Goal: Task Accomplishment & Management: Use online tool/utility

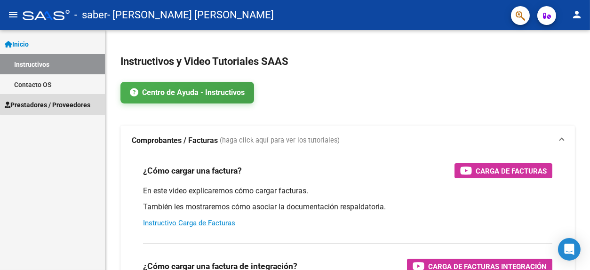
click at [80, 104] on span "Prestadores / Proveedores" at bounding box center [48, 105] width 86 height 10
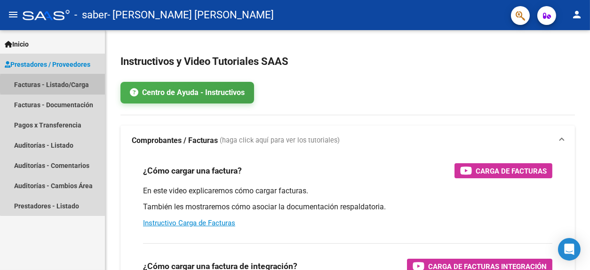
click at [78, 84] on link "Facturas - Listado/Carga" at bounding box center [52, 84] width 105 height 20
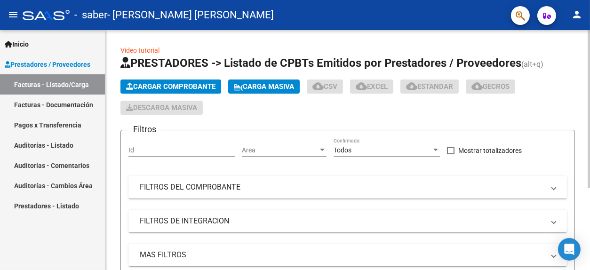
scroll to position [124, 0]
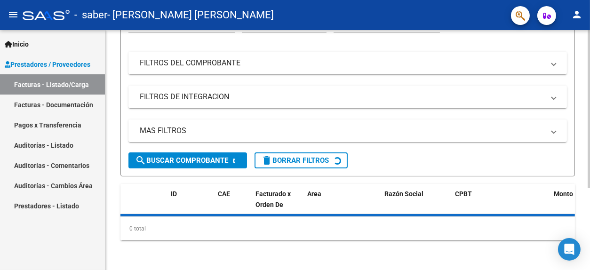
click at [589, 199] on div at bounding box center [589, 150] width 2 height 240
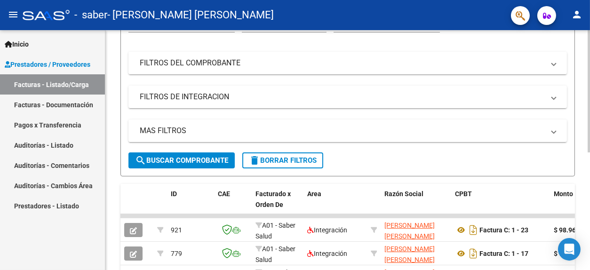
scroll to position [230, 0]
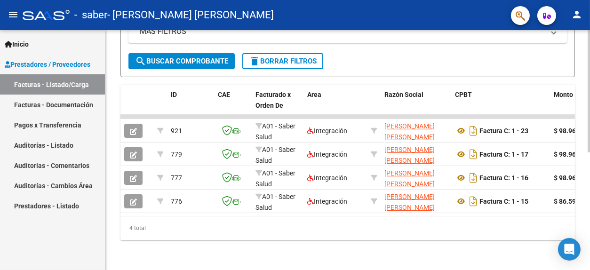
click at [589, 222] on div at bounding box center [589, 150] width 2 height 240
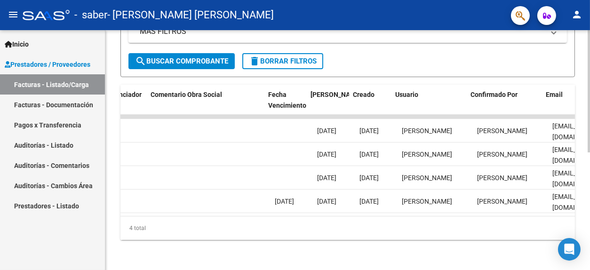
scroll to position [0, 1529]
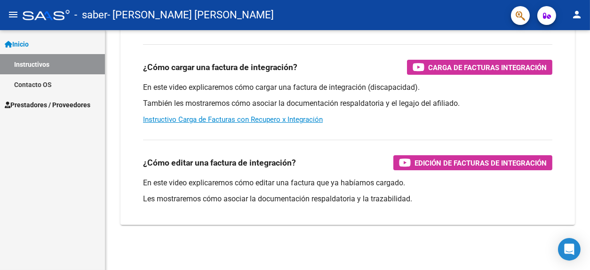
scroll to position [199, 0]
